Goal: Complete application form

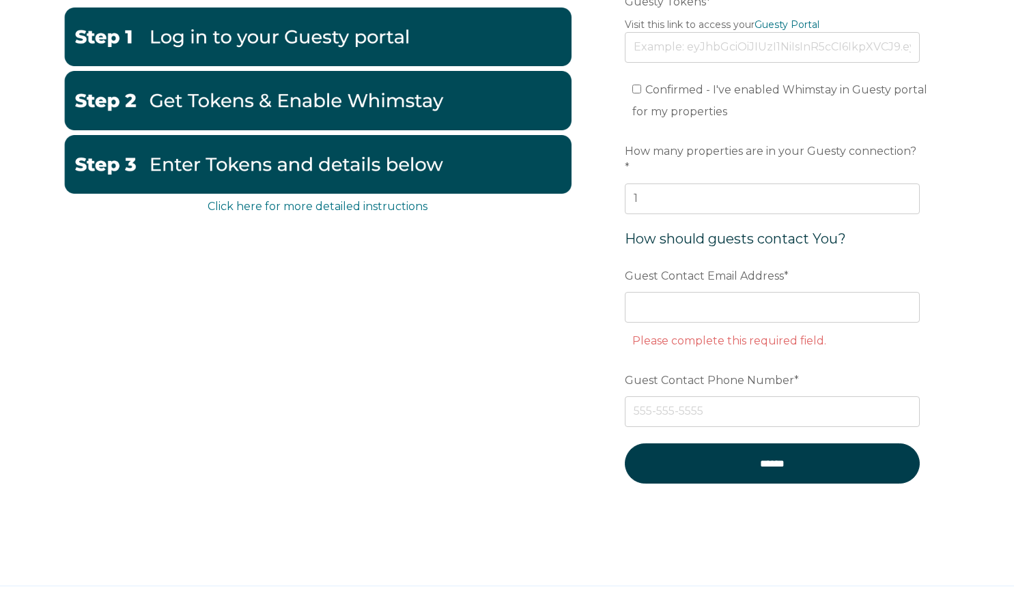
scroll to position [215, 0]
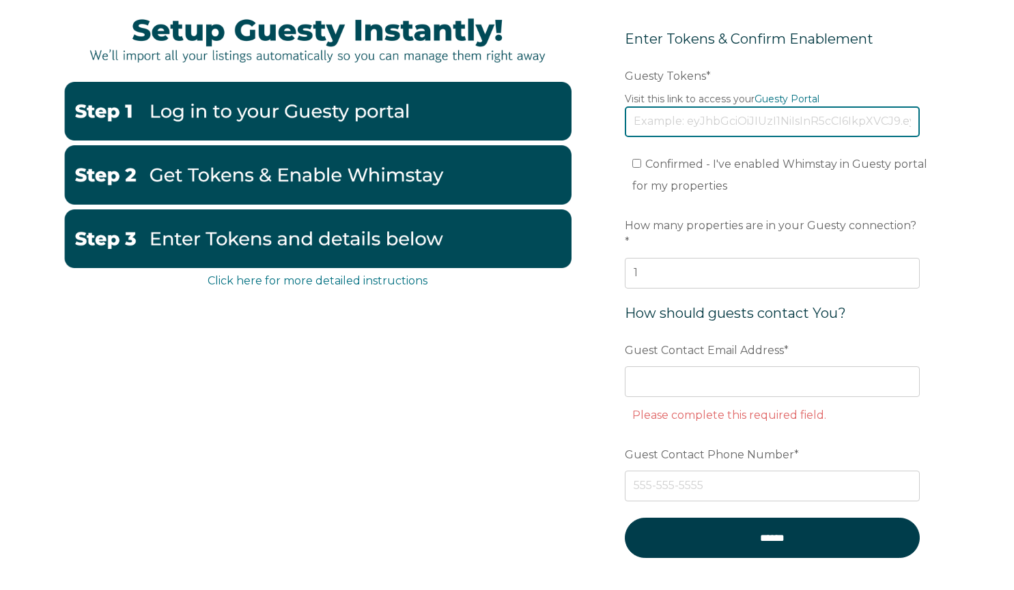
click at [692, 119] on input "Guesty Tokens *" at bounding box center [772, 121] width 295 height 30
paste input "[SECURITY_DATA]"
type input "[SECURITY_DATA]"
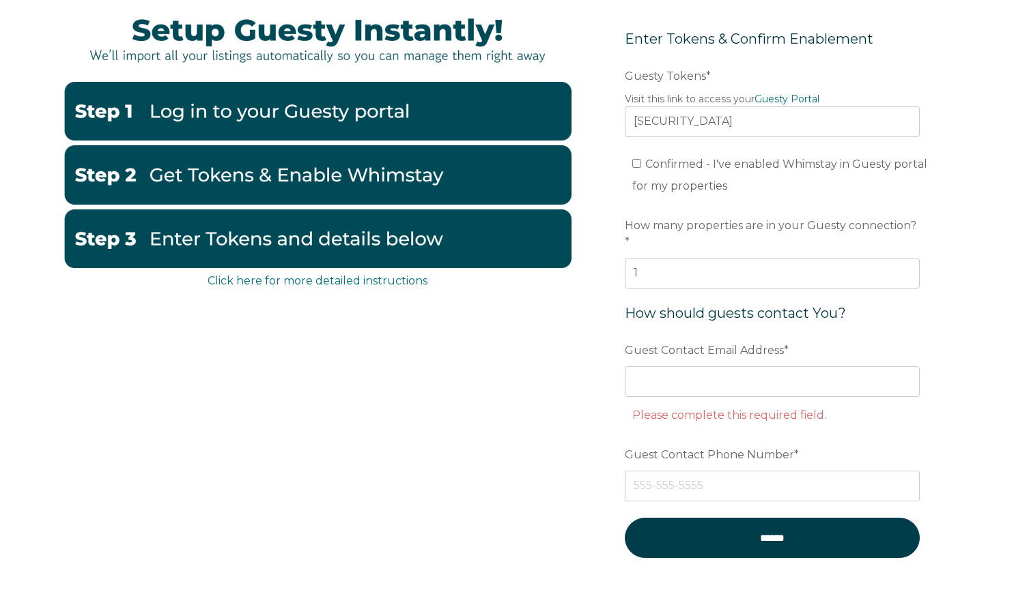
click at [801, 183] on li "Confirmed - I've enabled Whimstay in Guesty portal for my properties" at bounding box center [779, 176] width 295 height 44
click at [635, 166] on input "Confirmed - I've enabled Whimstay in Guesty portal for my properties" at bounding box center [636, 163] width 9 height 9
checkbox input "true"
click at [693, 372] on input "Guest Contact Email Address *" at bounding box center [772, 382] width 295 height 30
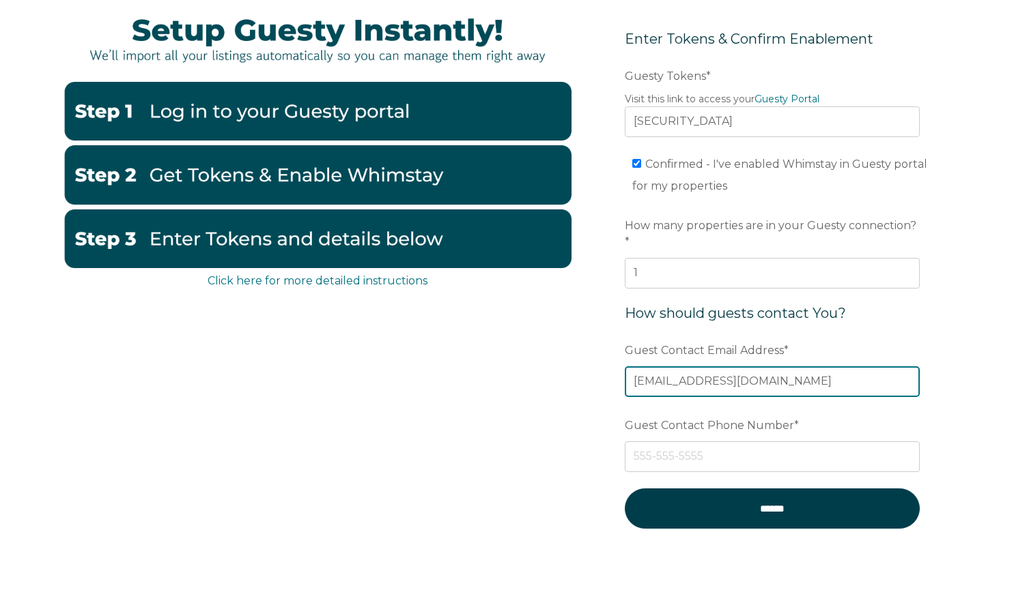
type input "[EMAIL_ADDRESS][DOMAIN_NAME]"
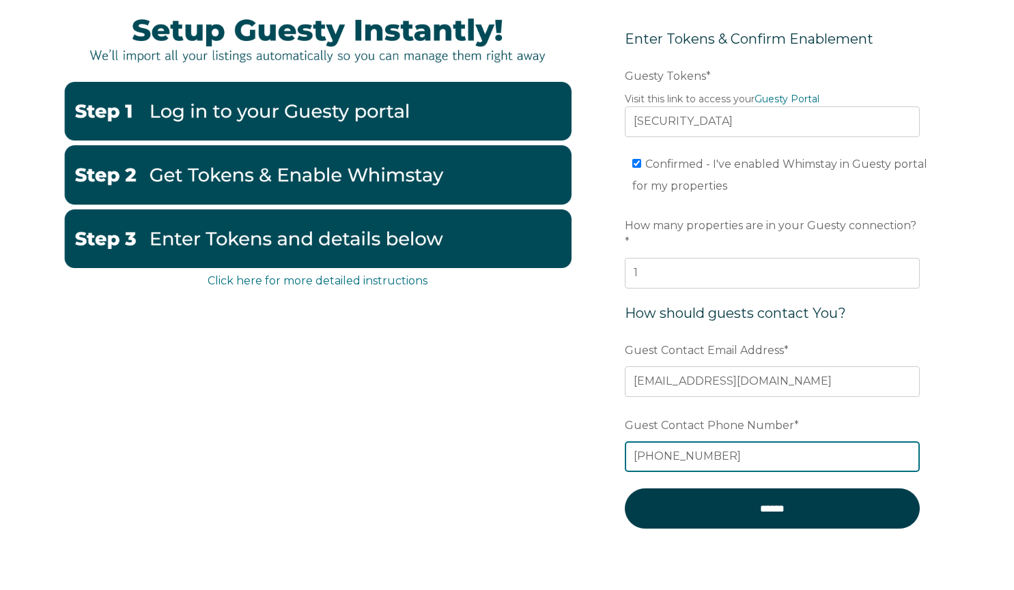
type input "[PHONE_NUMBER]"
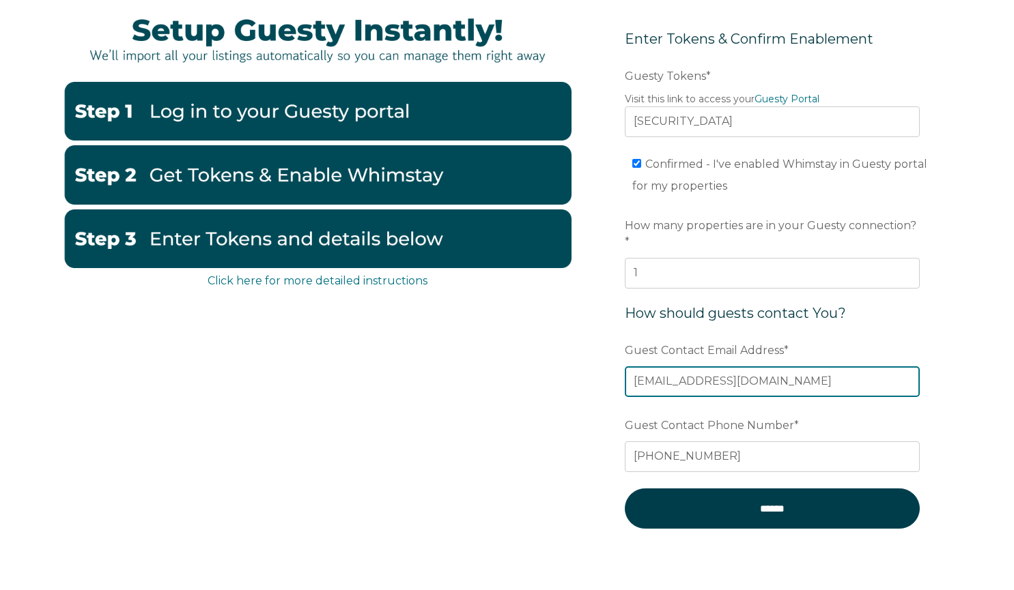
click at [792, 367] on input "[EMAIL_ADDRESS][DOMAIN_NAME]" at bounding box center [772, 382] width 295 height 30
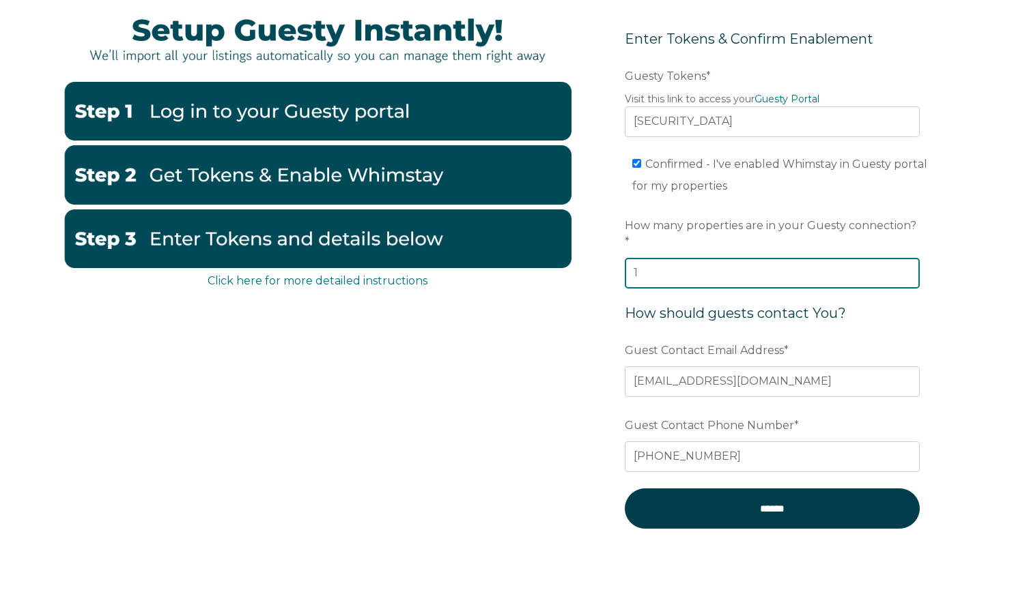
click at [677, 266] on input "1" at bounding box center [772, 273] width 295 height 30
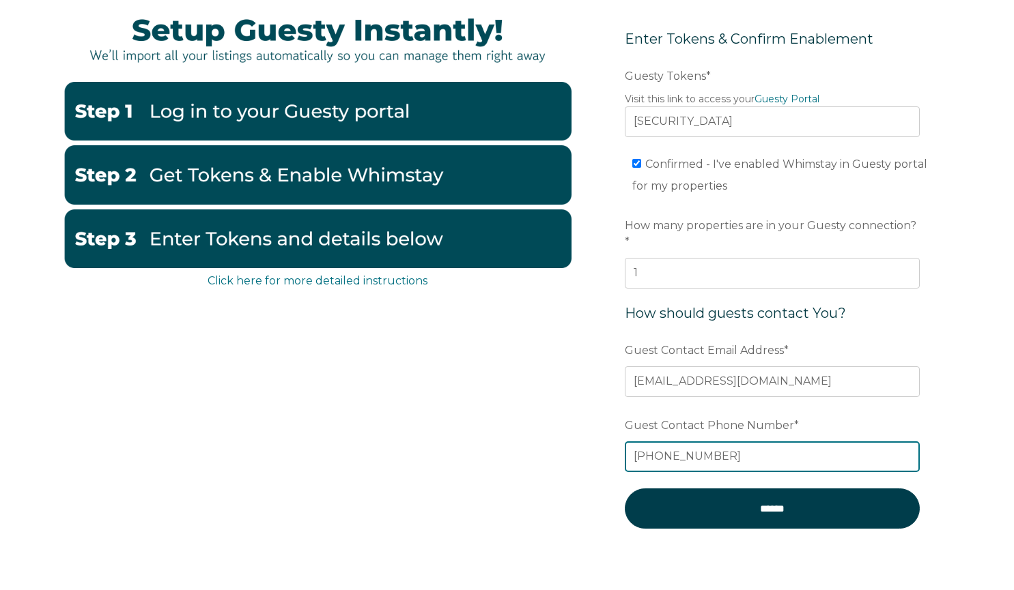
click at [769, 442] on input "[PHONE_NUMBER]" at bounding box center [772, 457] width 295 height 30
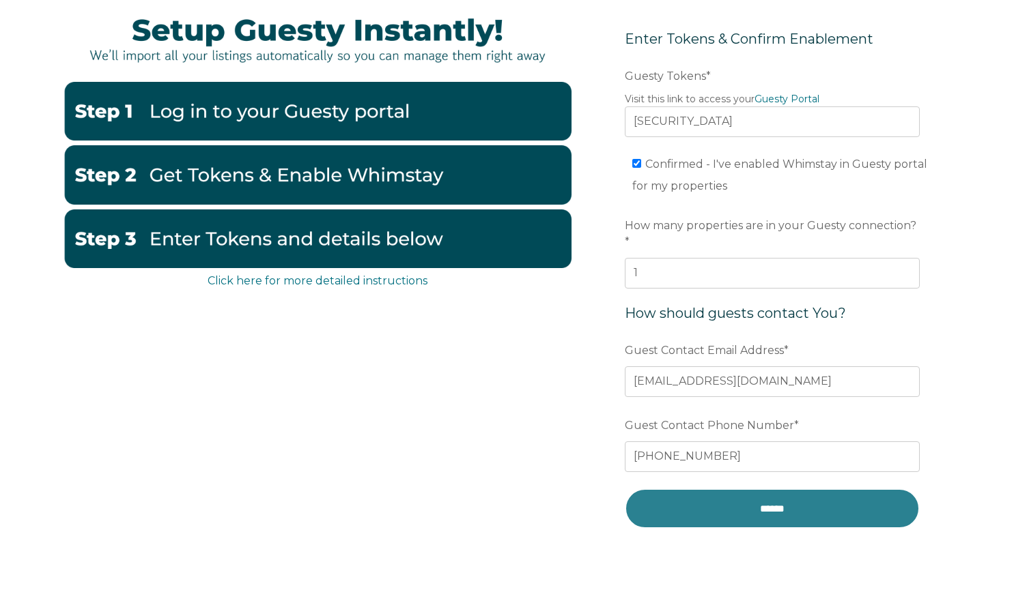
click at [772, 498] on input "******" at bounding box center [772, 509] width 295 height 40
